Goal: Task Accomplishment & Management: Manage account settings

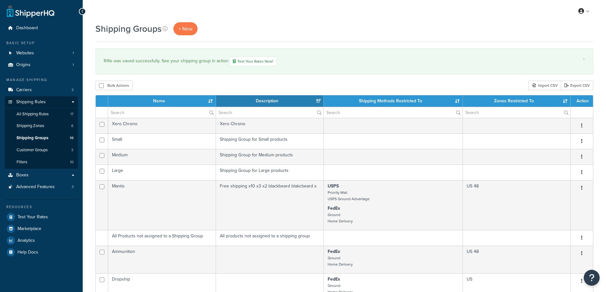
select select "15"
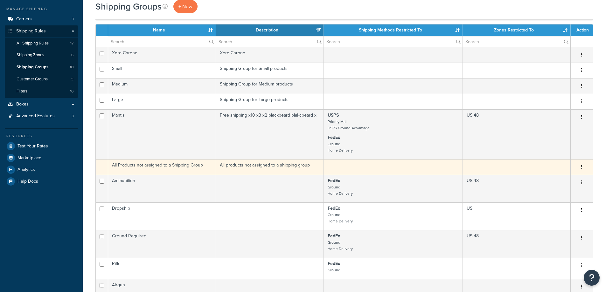
scroll to position [64, 0]
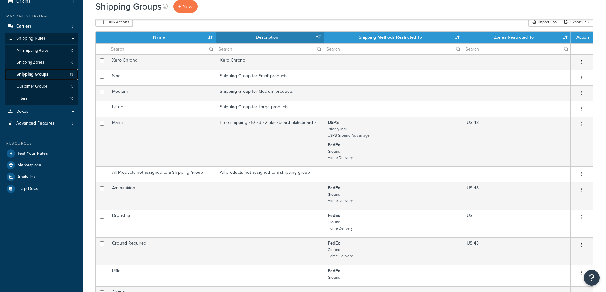
click at [46, 73] on span "Shipping Groups" at bounding box center [33, 74] width 32 height 5
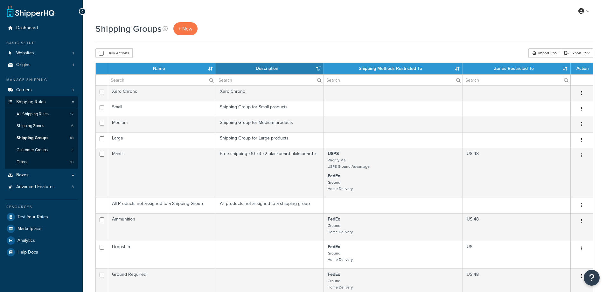
select select "15"
click at [42, 115] on span "All Shipping Rules" at bounding box center [33, 114] width 32 height 5
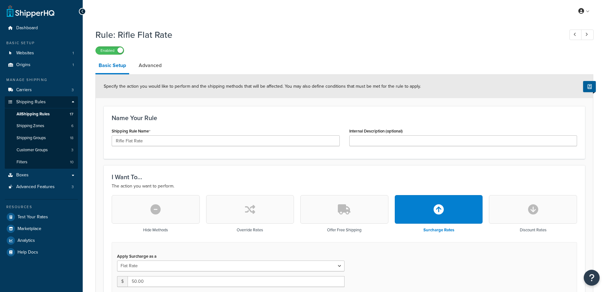
select select "ITEM"
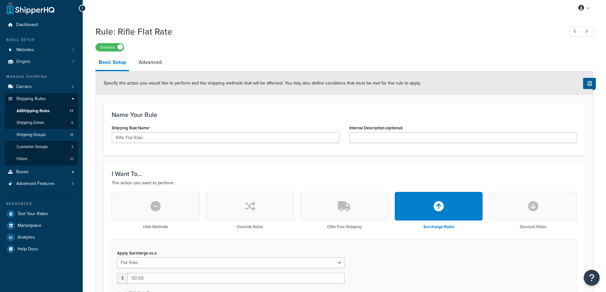
scroll to position [2, 0]
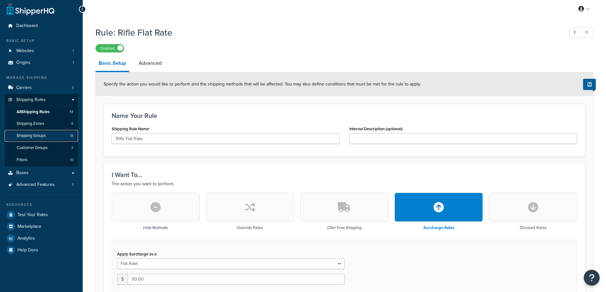
click at [45, 134] on span "Shipping Groups" at bounding box center [31, 135] width 29 height 5
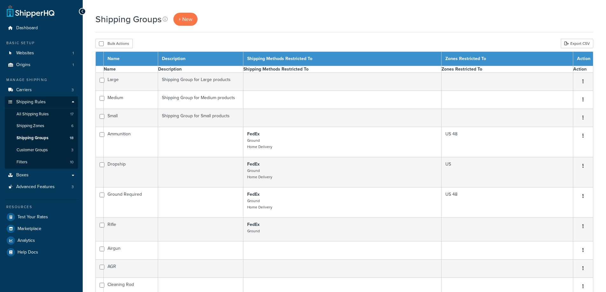
select select "15"
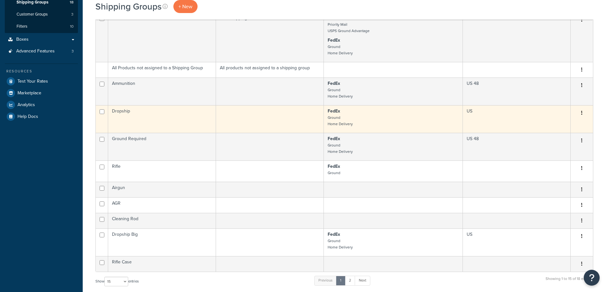
scroll to position [148, 0]
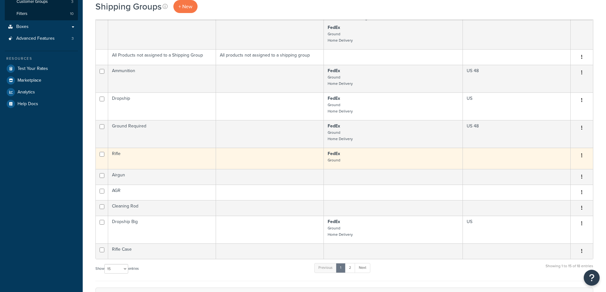
click at [255, 161] on td at bounding box center [270, 158] width 108 height 21
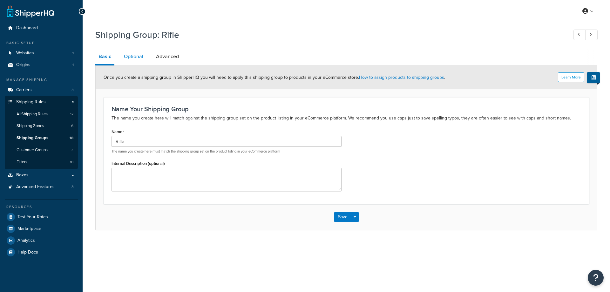
click at [139, 60] on link "Optional" at bounding box center [134, 56] width 26 height 15
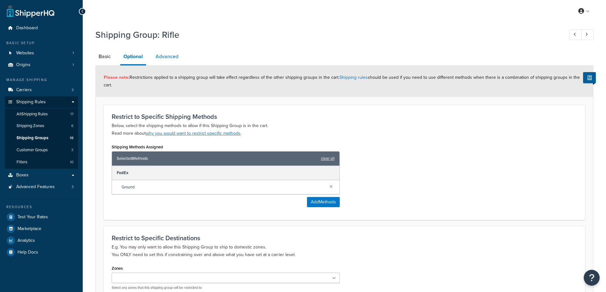
click at [174, 56] on link "Advanced" at bounding box center [166, 56] width 29 height 15
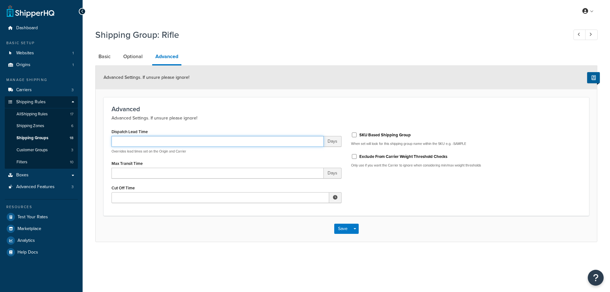
click at [240, 143] on input "Dispatch Lead Time" at bounding box center [218, 141] width 212 height 11
type input "2"
click at [398, 201] on div "Dispatch Lead Time 2 Days Overrides lead times set on the Origin and Carrier Ma…" at bounding box center [346, 167] width 479 height 80
click at [342, 228] on button "Save" at bounding box center [343, 229] width 17 height 10
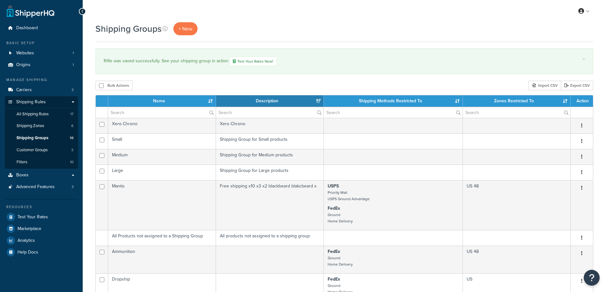
select select "15"
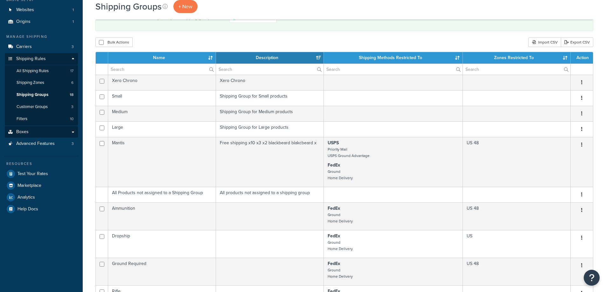
scroll to position [42, 0]
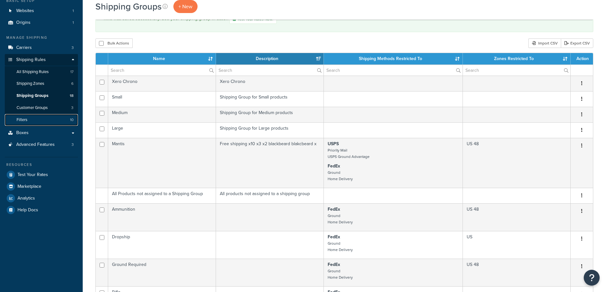
click at [33, 118] on link "Filters 10" at bounding box center [41, 120] width 73 height 12
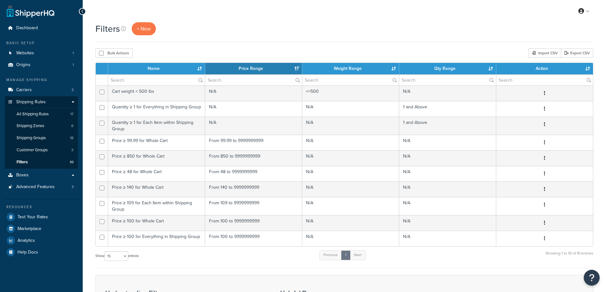
select select "15"
click at [38, 148] on span "Customer Groups" at bounding box center [32, 150] width 31 height 5
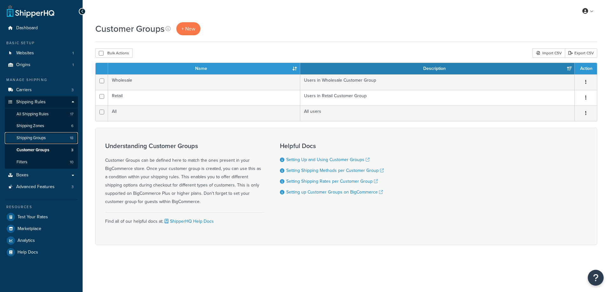
click at [41, 141] on link "Shipping Groups 18" at bounding box center [41, 138] width 73 height 12
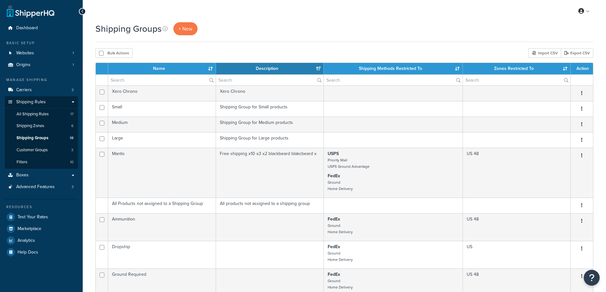
select select "15"
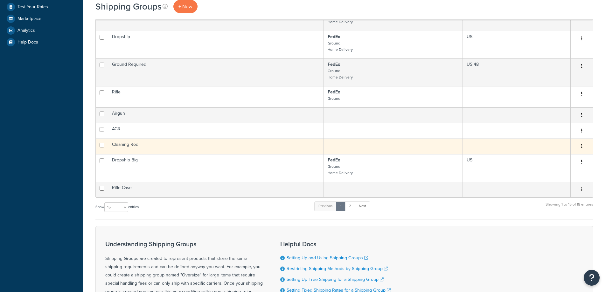
scroll to position [212, 0]
